Goal: Information Seeking & Learning: Learn about a topic

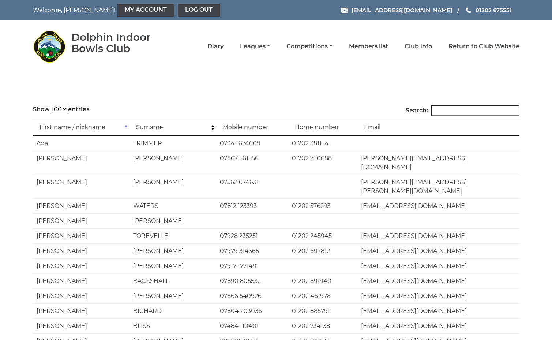
select select "100"
click at [270, 45] on link "Leagues" at bounding box center [255, 47] width 30 height 8
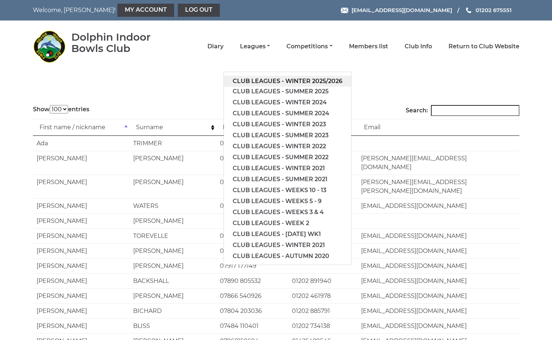
click at [310, 78] on link "Club leagues - Winter 2025/2026" at bounding box center [287, 81] width 127 height 11
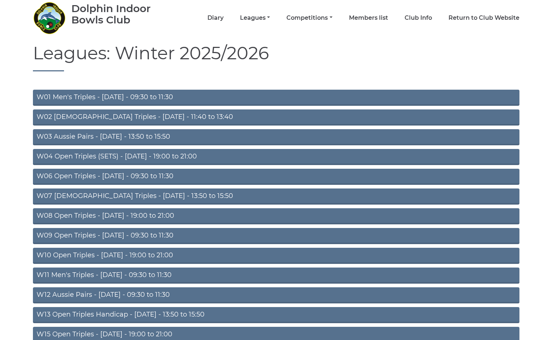
scroll to position [28, 0]
click at [270, 18] on link "Leagues" at bounding box center [255, 19] width 30 height 8
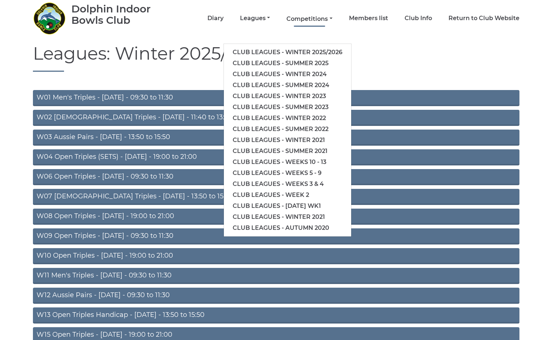
click at [318, 18] on link "Competitions" at bounding box center [309, 19] width 46 height 8
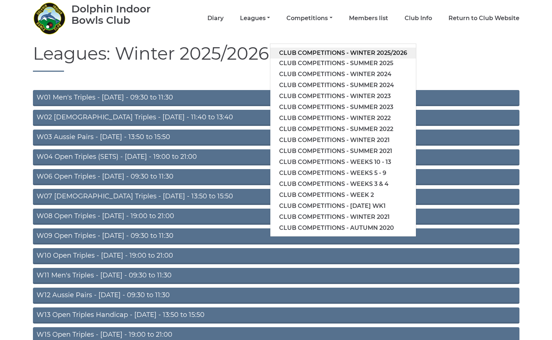
click at [324, 50] on link "Club competitions - Winter 2025/2026" at bounding box center [342, 53] width 145 height 11
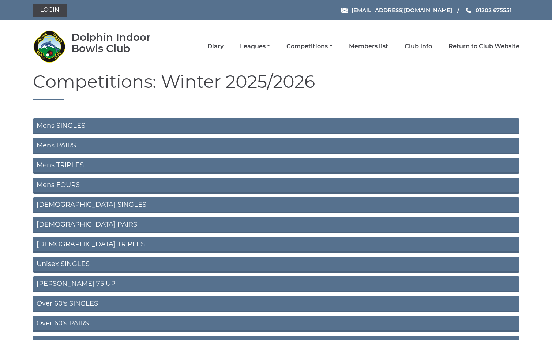
click at [67, 224] on link "Ladies PAIRS" at bounding box center [276, 225] width 486 height 16
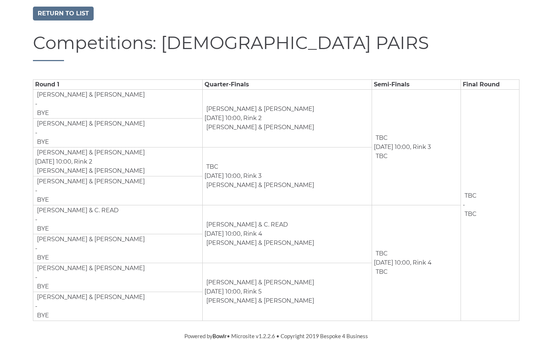
scroll to position [65, 0]
click at [56, 14] on link "Return to list" at bounding box center [63, 14] width 61 height 14
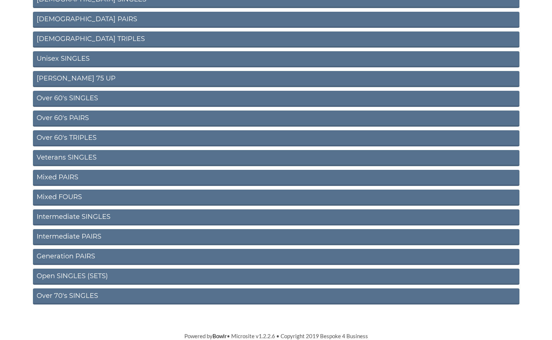
scroll to position [205, 0]
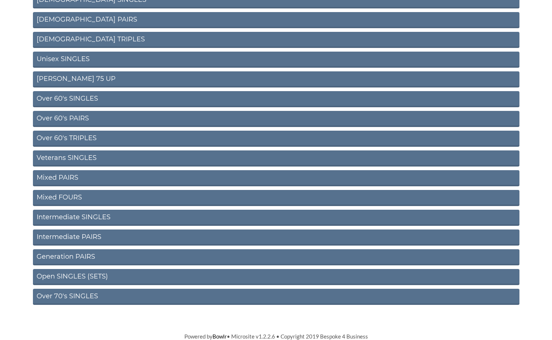
click at [51, 237] on link "Intermediate PAIRS" at bounding box center [276, 237] width 486 height 16
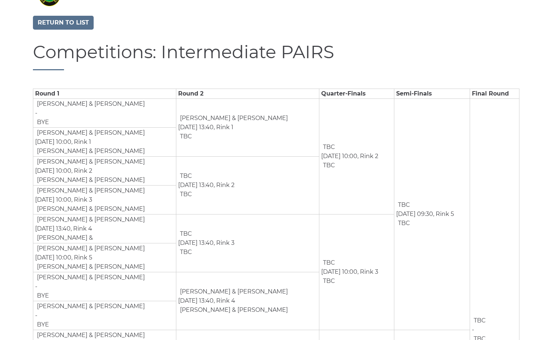
scroll to position [57, 0]
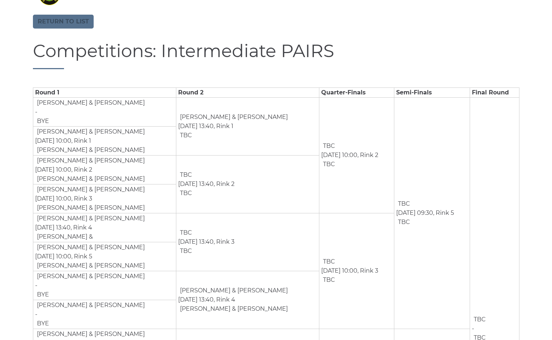
click at [83, 20] on link "Return to list" at bounding box center [63, 22] width 61 height 14
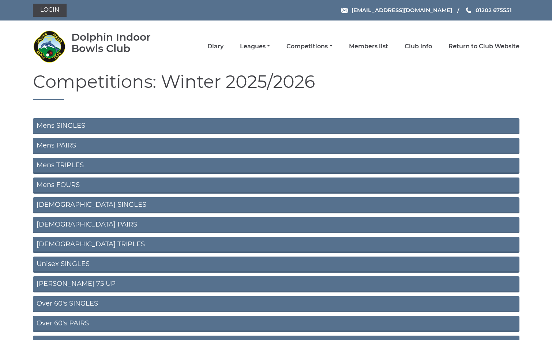
click at [79, 241] on link "Ladies TRIPLES" at bounding box center [276, 245] width 486 height 16
